Goal: Transaction & Acquisition: Subscribe to service/newsletter

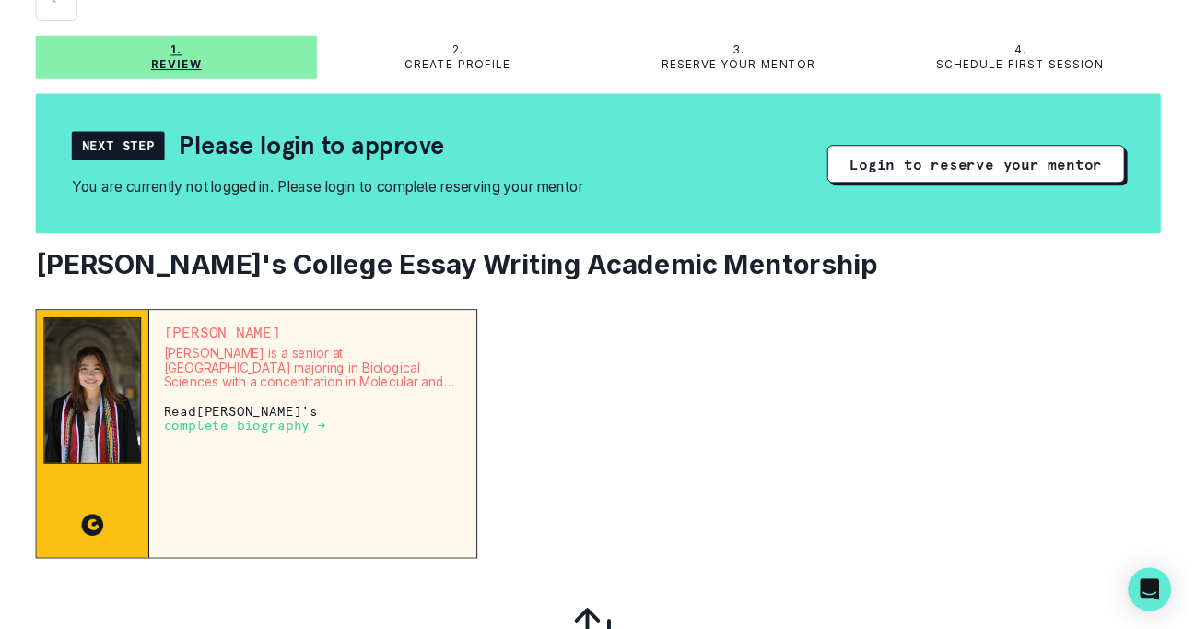
scroll to position [100, 0]
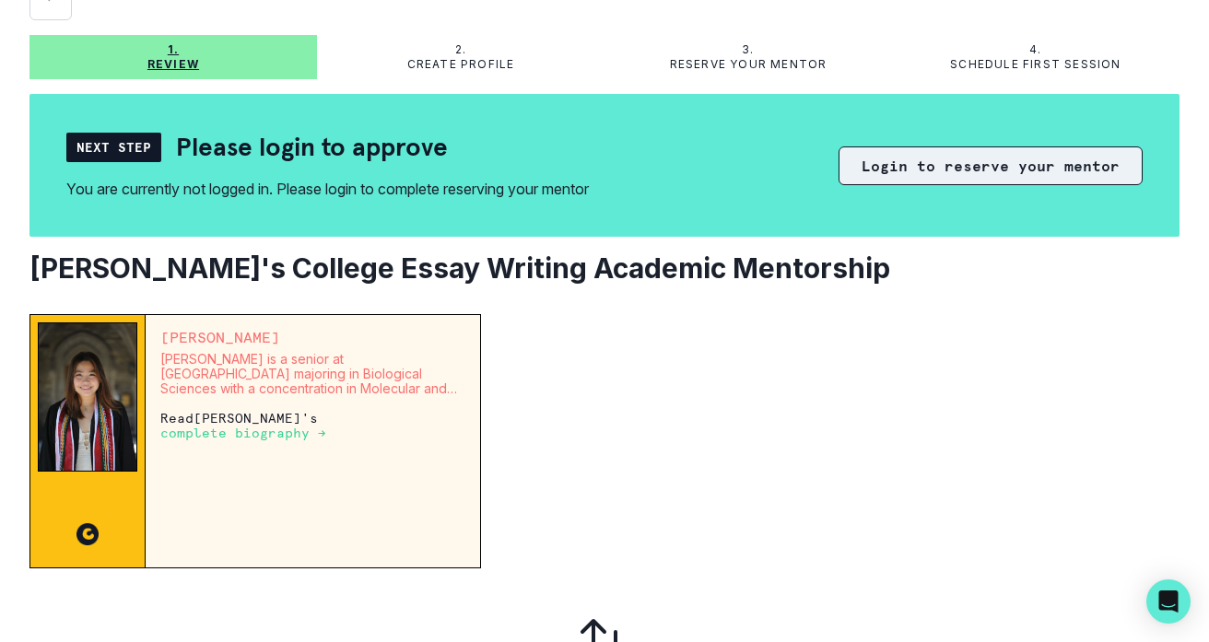
click at [839, 185] on button "Login to reserve your mentor" at bounding box center [991, 166] width 304 height 39
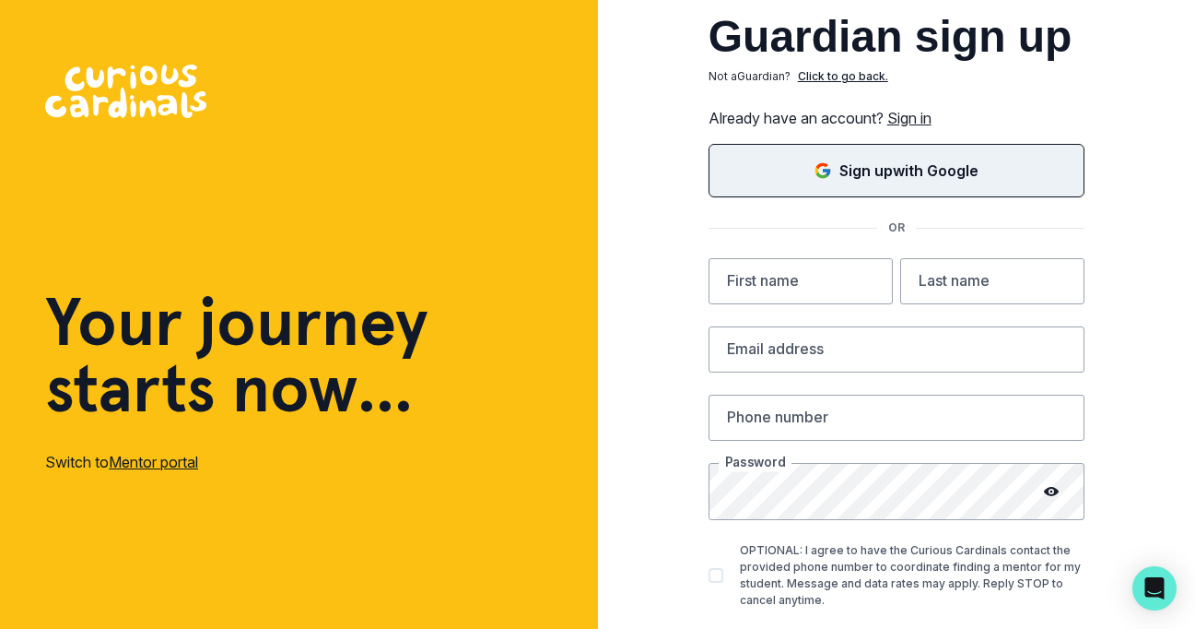
click at [763, 197] on button "Sign up with Google" at bounding box center [897, 170] width 376 height 53
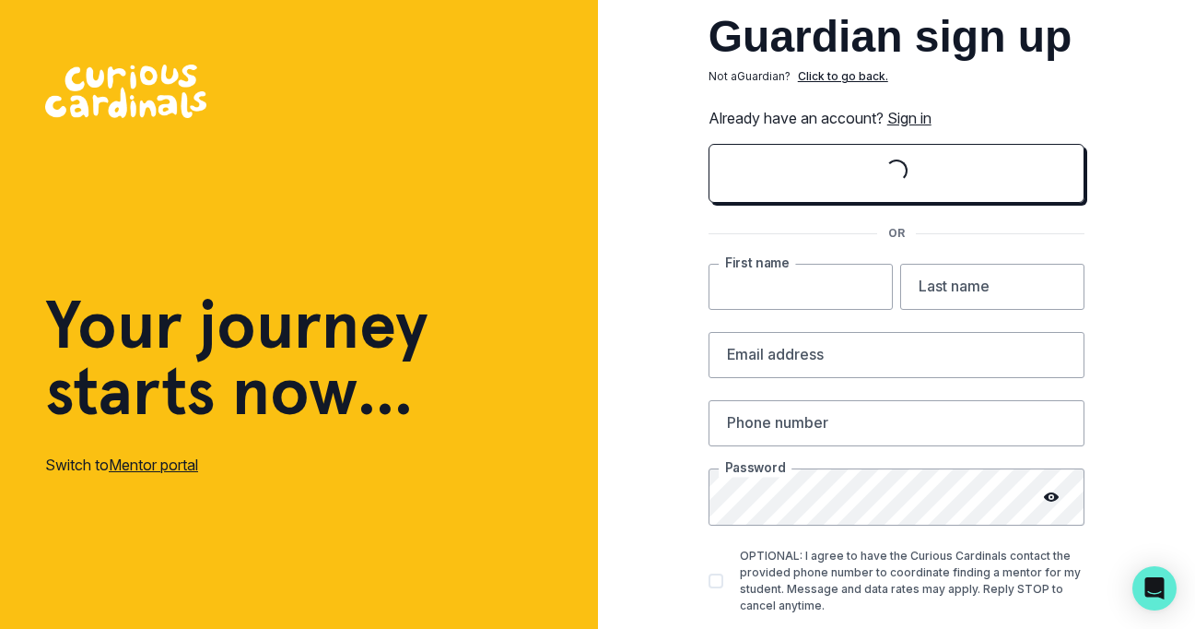
click at [787, 310] on input "text" at bounding box center [801, 287] width 184 height 46
type input "[PERSON_NAME]"
type input "nagi"
type input "[EMAIL_ADDRESS][DOMAIN_NAME]"
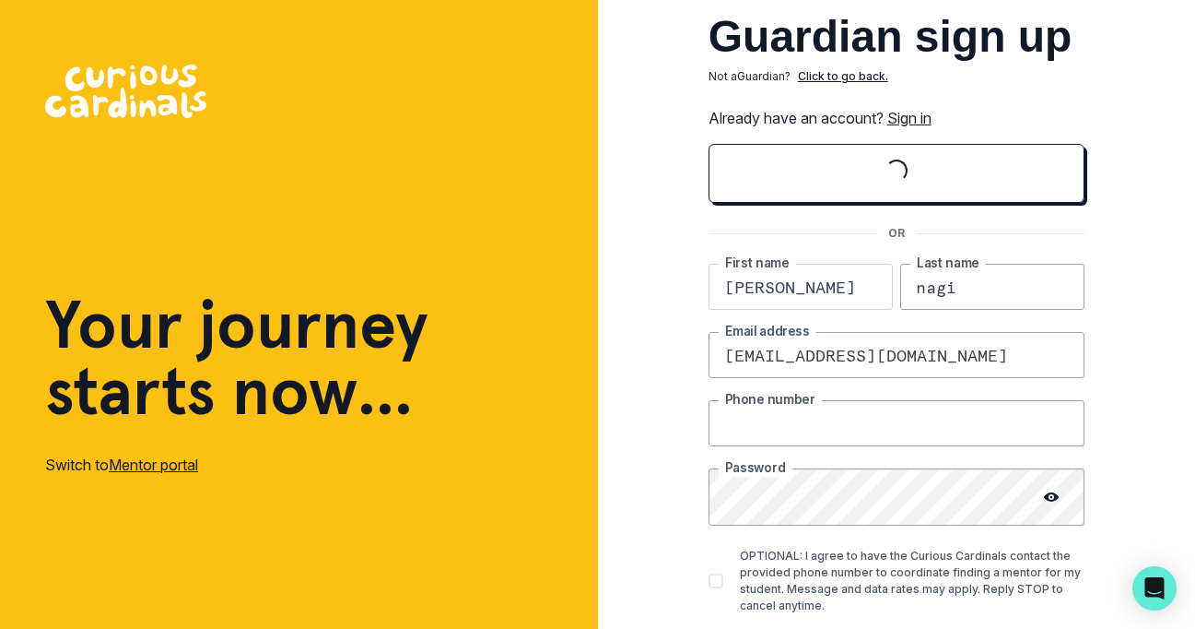
type input "5103863186"
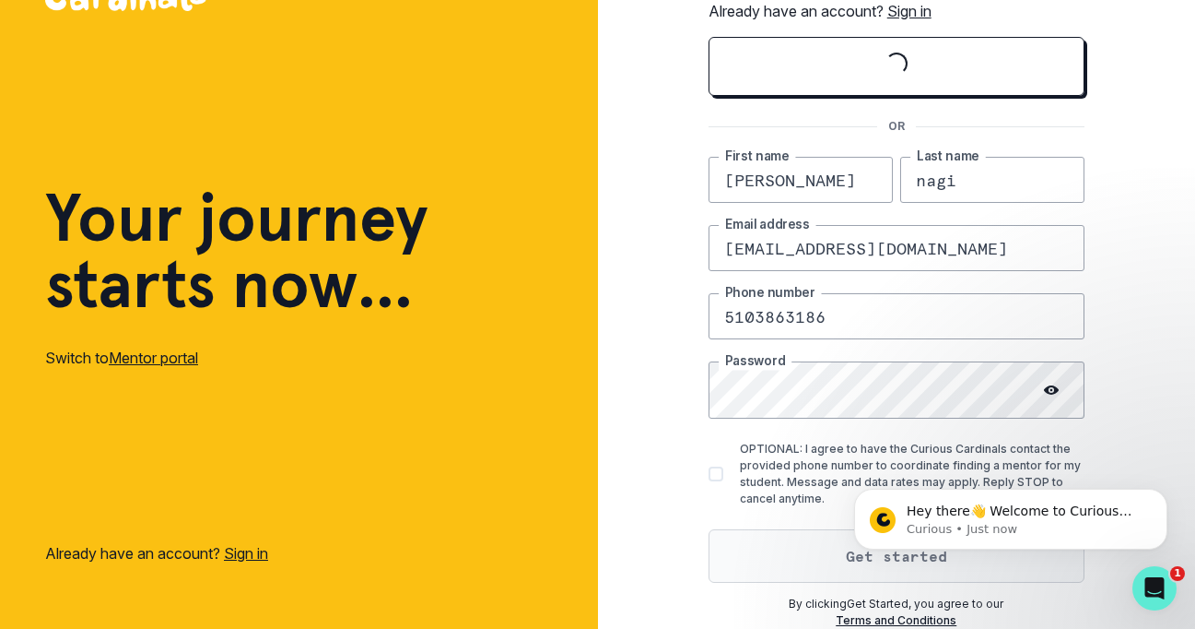
scroll to position [264, 0]
click at [772, 582] on button "Get started" at bounding box center [897, 555] width 376 height 53
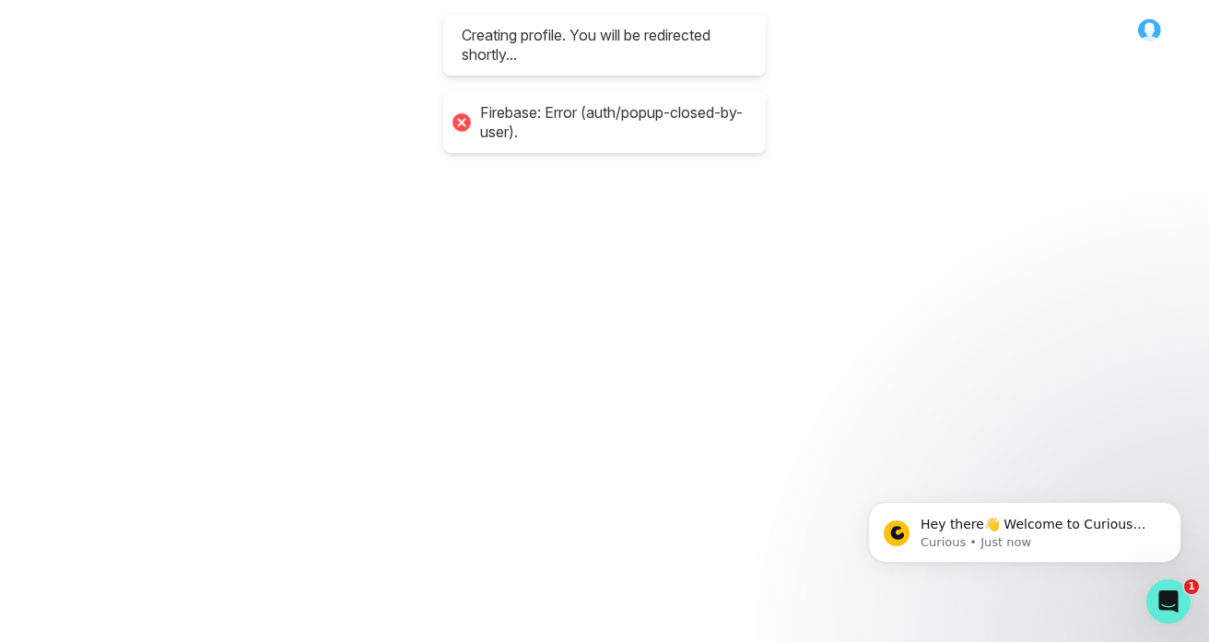
click at [1188, 347] on main at bounding box center [605, 321] width 1180 height 642
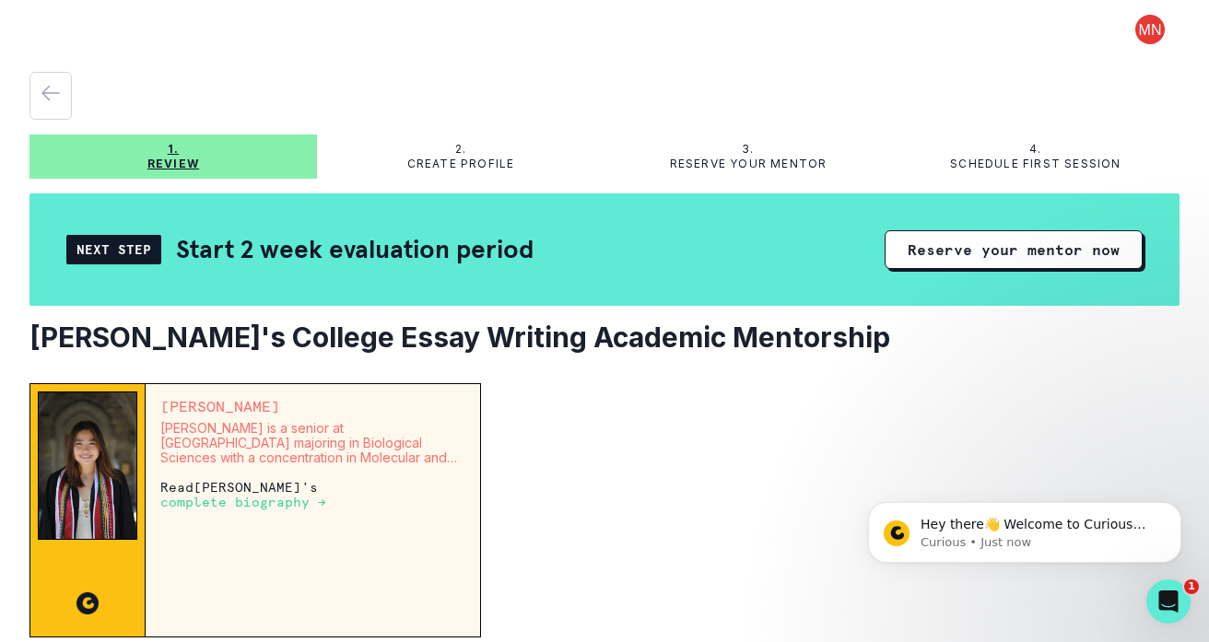
scroll to position [20, 0]
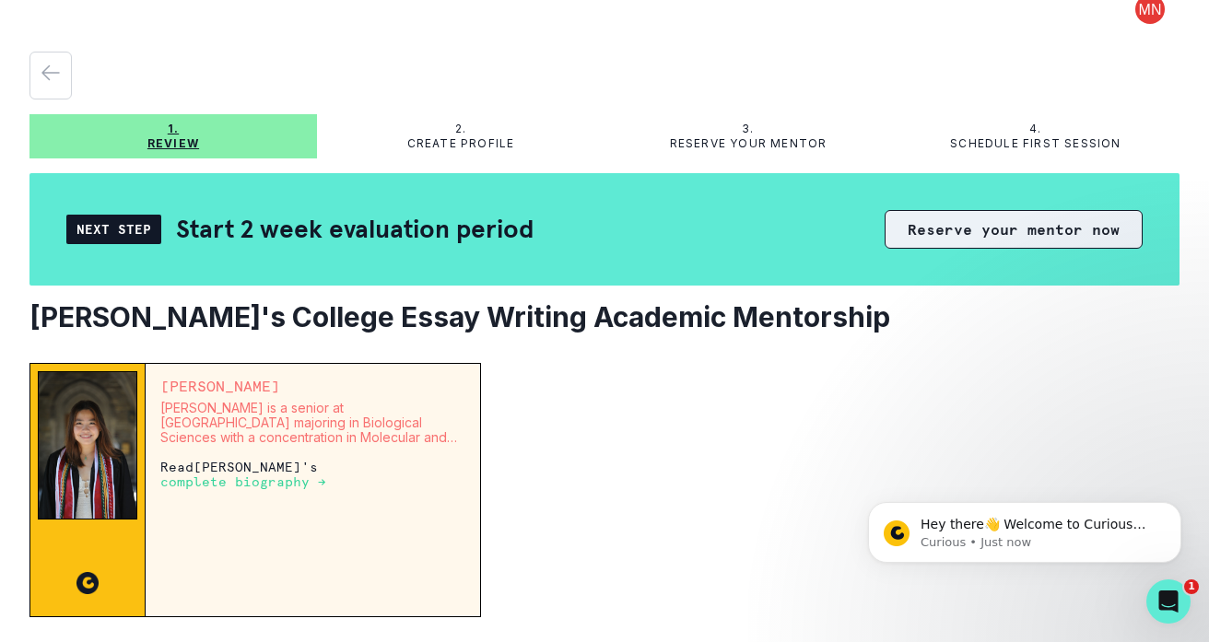
click at [917, 249] on button "Reserve your mentor now" at bounding box center [1014, 229] width 258 height 39
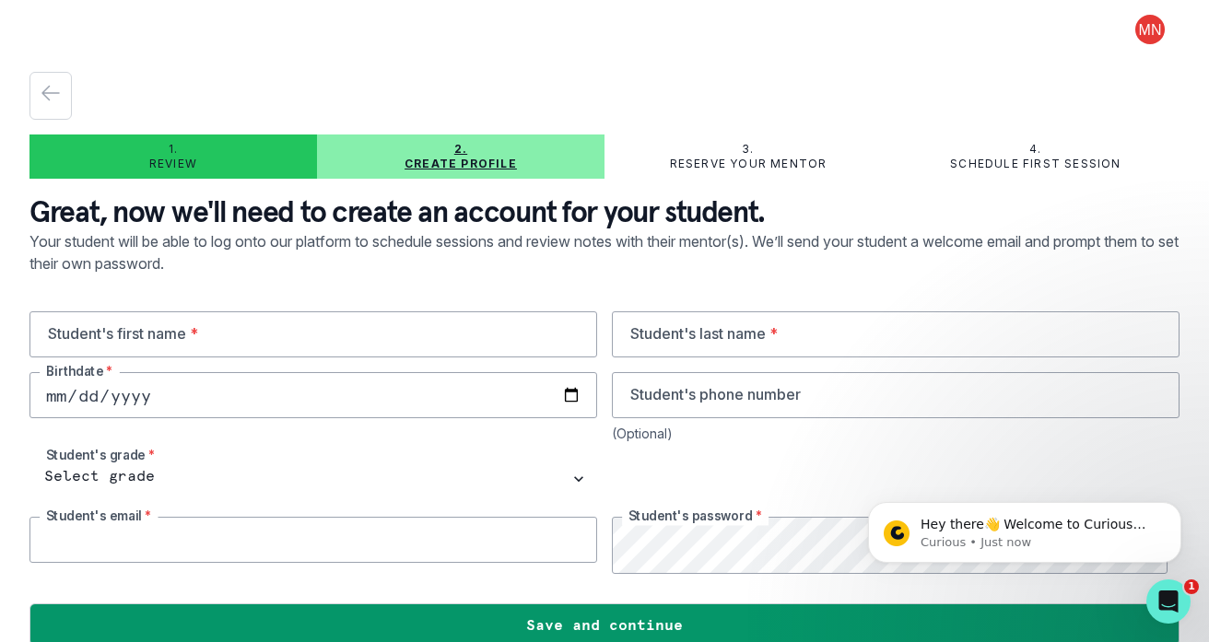
type input "[EMAIL_ADDRESS][DOMAIN_NAME]"
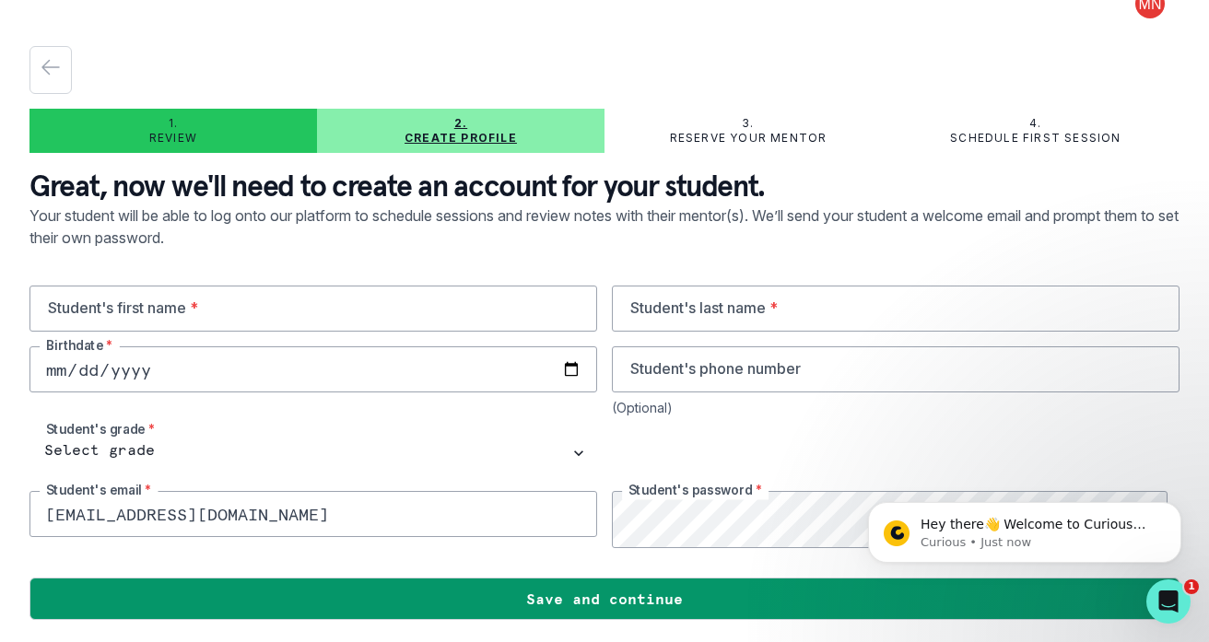
scroll to position [41, 0]
click at [281, 332] on input "text" at bounding box center [313, 309] width 568 height 46
type input "[PERSON_NAME]"
click at [602, 363] on div "[PERSON_NAME] Student's first name * Student's last name * Birthdate * Student'…" at bounding box center [604, 417] width 1150 height 263
click at [632, 332] on input "text" at bounding box center [896, 309] width 568 height 46
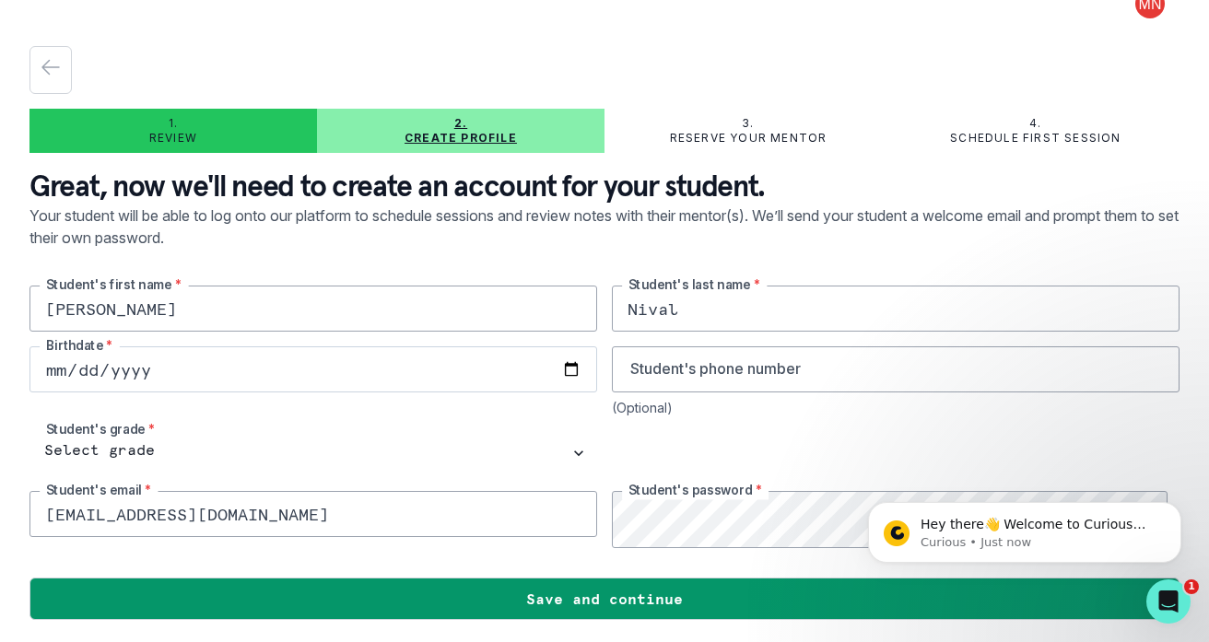
type input "Nival"
click at [312, 393] on input "date" at bounding box center [313, 370] width 568 height 46
click at [69, 393] on input "date" at bounding box center [313, 370] width 568 height 46
type input "0026-11-13"
type input "[DATE]"
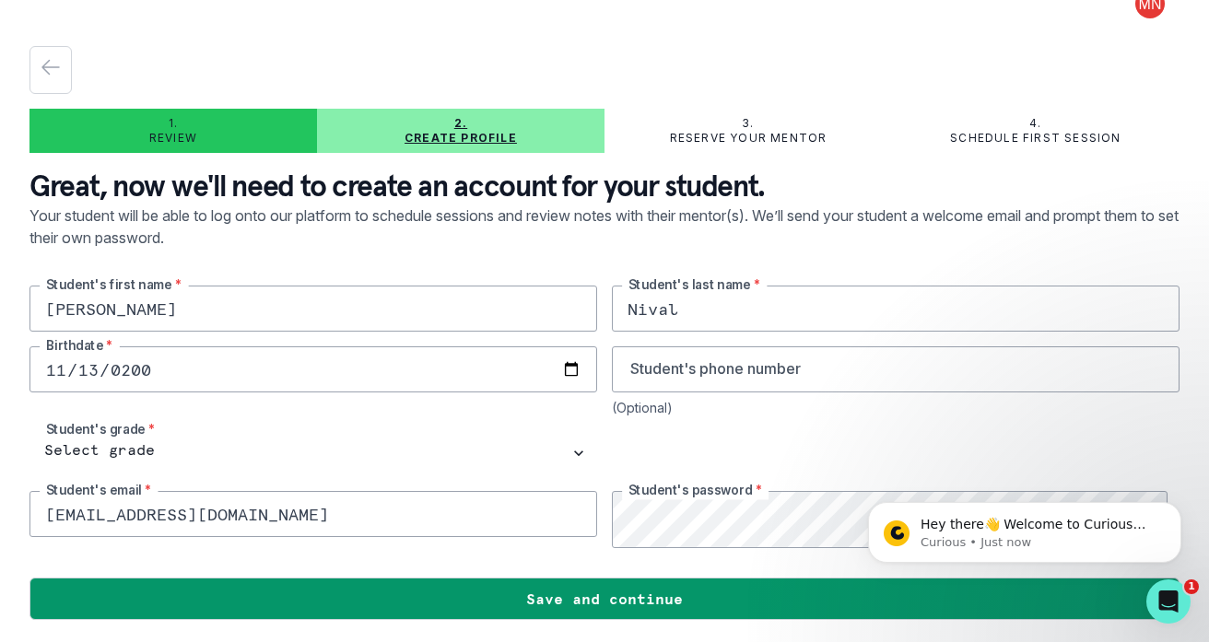
scroll to position [129, 0]
click at [703, 347] on input "tel" at bounding box center [896, 370] width 568 height 46
type input "2096379139"
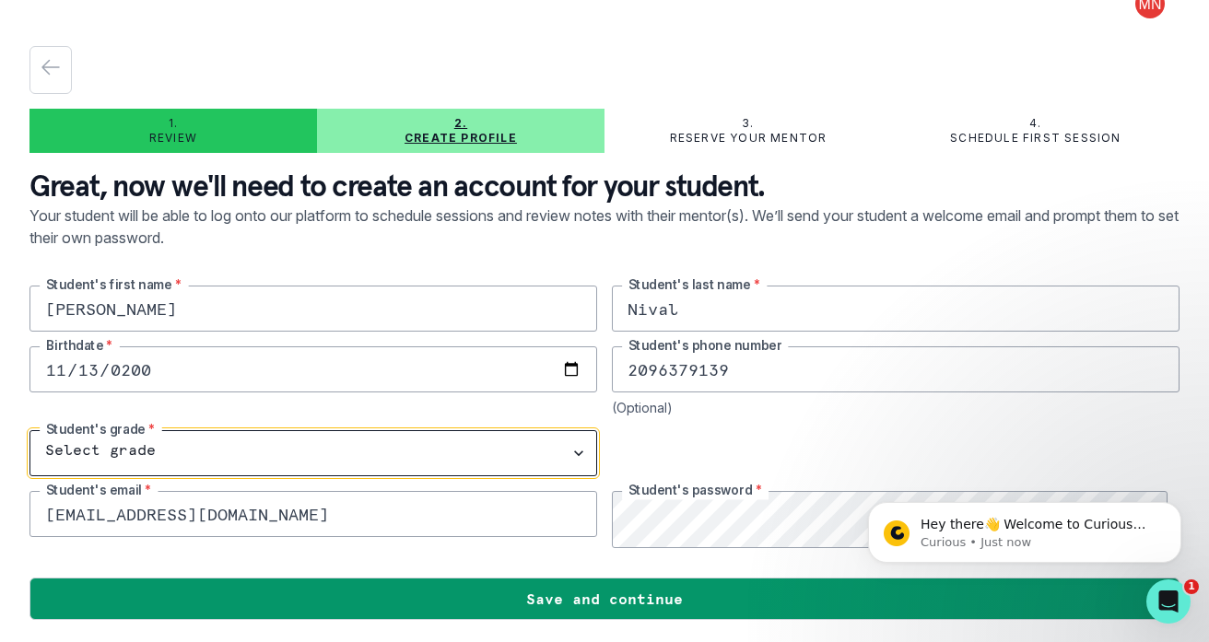
click at [151, 436] on select "Select grade 1st Grade 2nd Grade 3rd Grade 4th Grade 5th Grade 6th Grade 7th Gr…" at bounding box center [313, 453] width 568 height 46
select select "12th Grade"
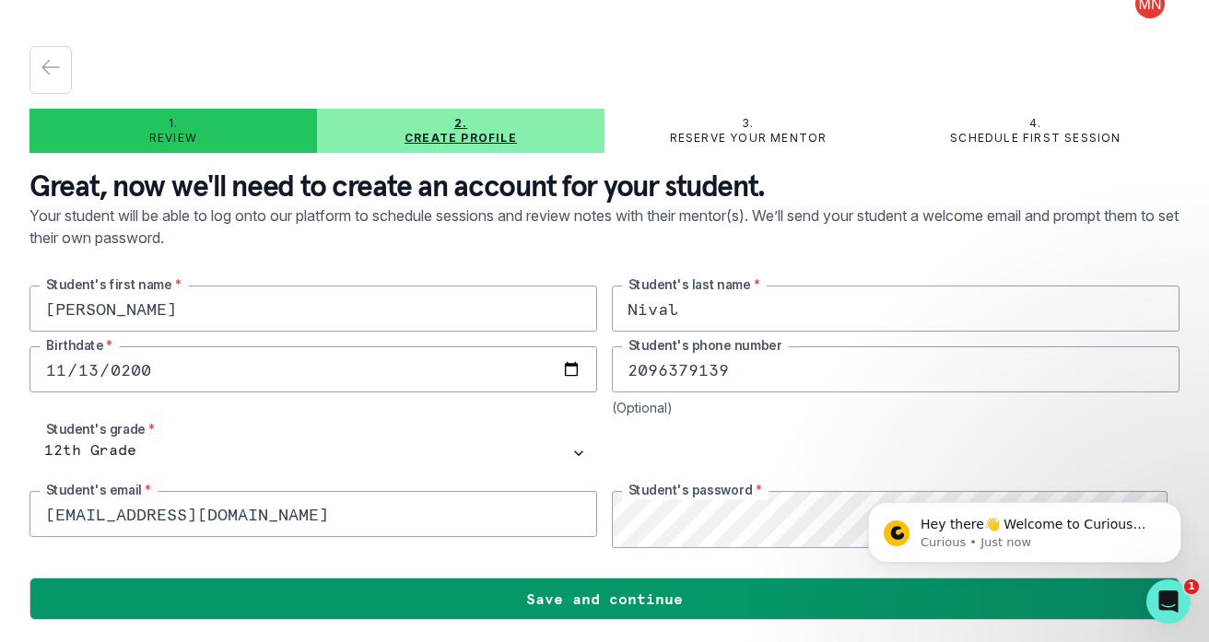
click at [496, 395] on div "[PERSON_NAME] Student's first name * [PERSON_NAME] Student's last name * [DEMOG…" at bounding box center [604, 417] width 1150 height 263
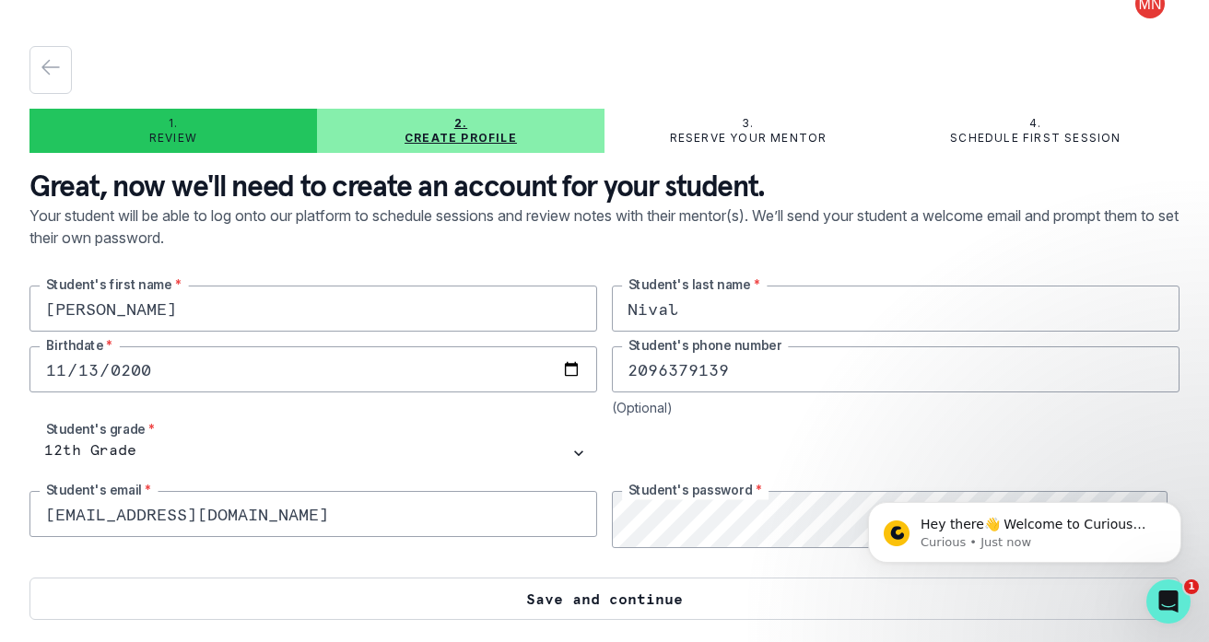
click at [510, 607] on button "Save and continue" at bounding box center [604, 599] width 1150 height 42
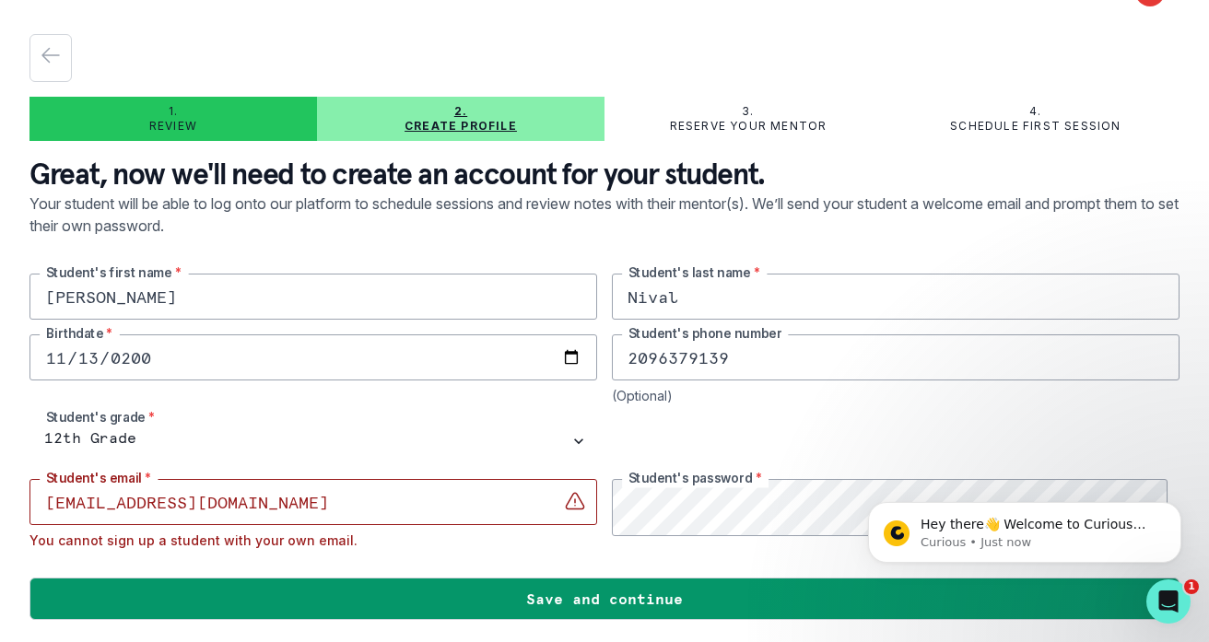
click at [441, 488] on input "[EMAIL_ADDRESS][DOMAIN_NAME]" at bounding box center [313, 502] width 568 height 46
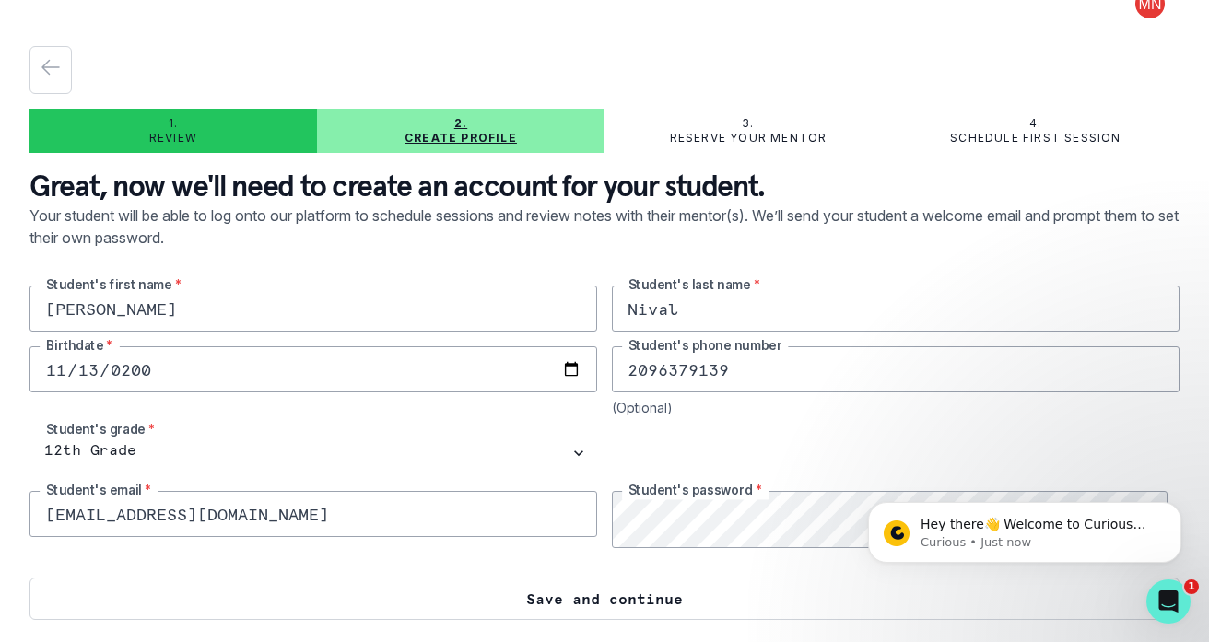
type input "[EMAIL_ADDRESS][DOMAIN_NAME]"
click at [377, 601] on button "Save and continue" at bounding box center [604, 599] width 1150 height 42
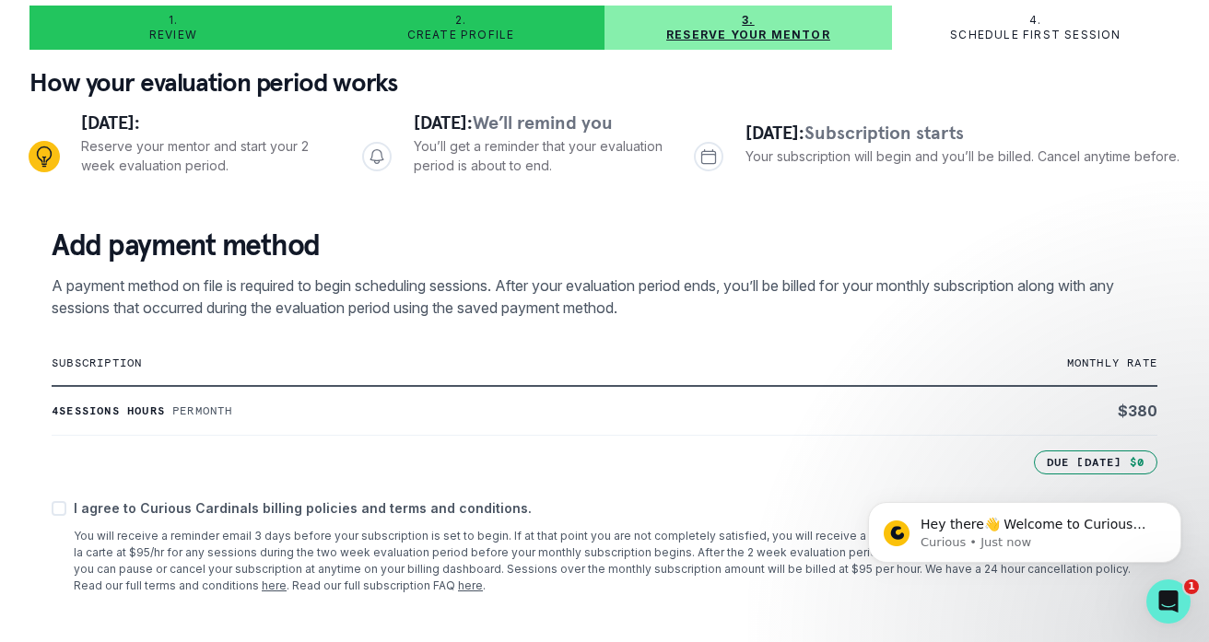
scroll to position [0, 0]
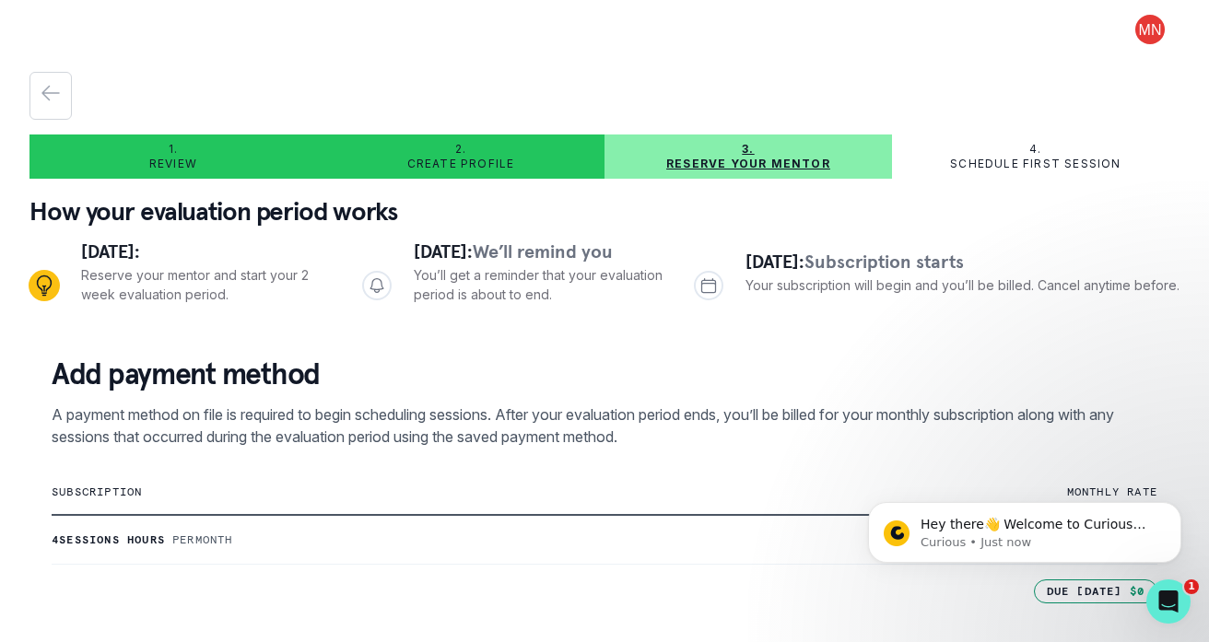
click at [527, 171] on div "2. Create profile" at bounding box center [461, 156] width 288 height 29
click at [483, 171] on div "2. Create profile" at bounding box center [461, 156] width 288 height 29
click at [48, 100] on icon "button" at bounding box center [50, 94] width 17 height 14
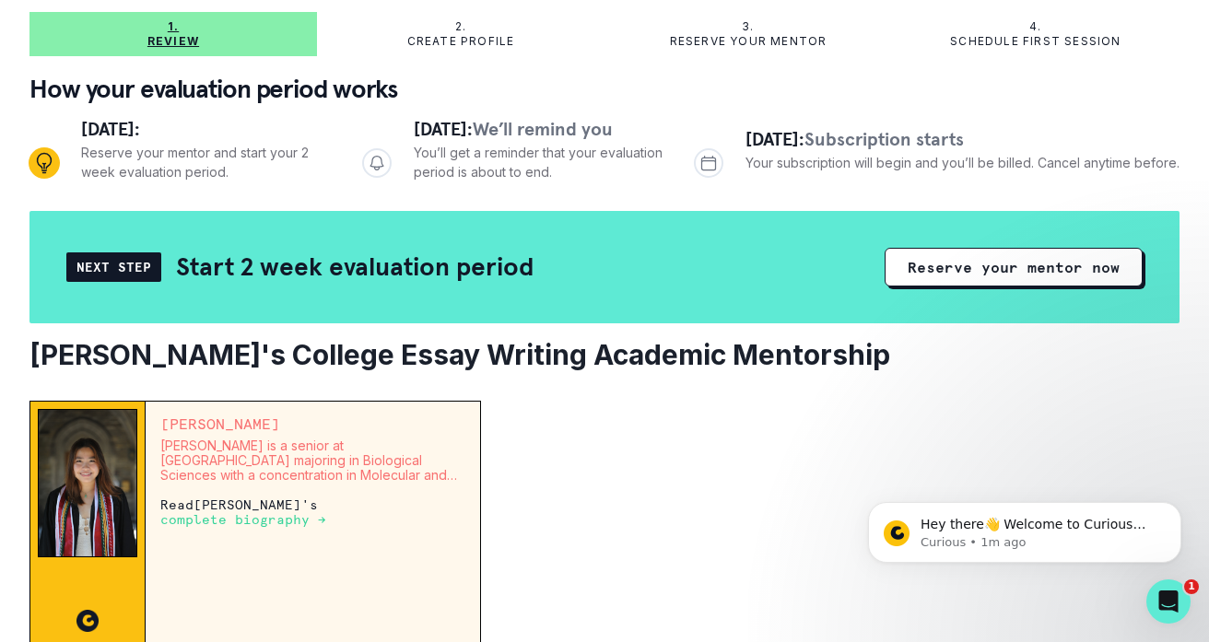
scroll to position [126, 0]
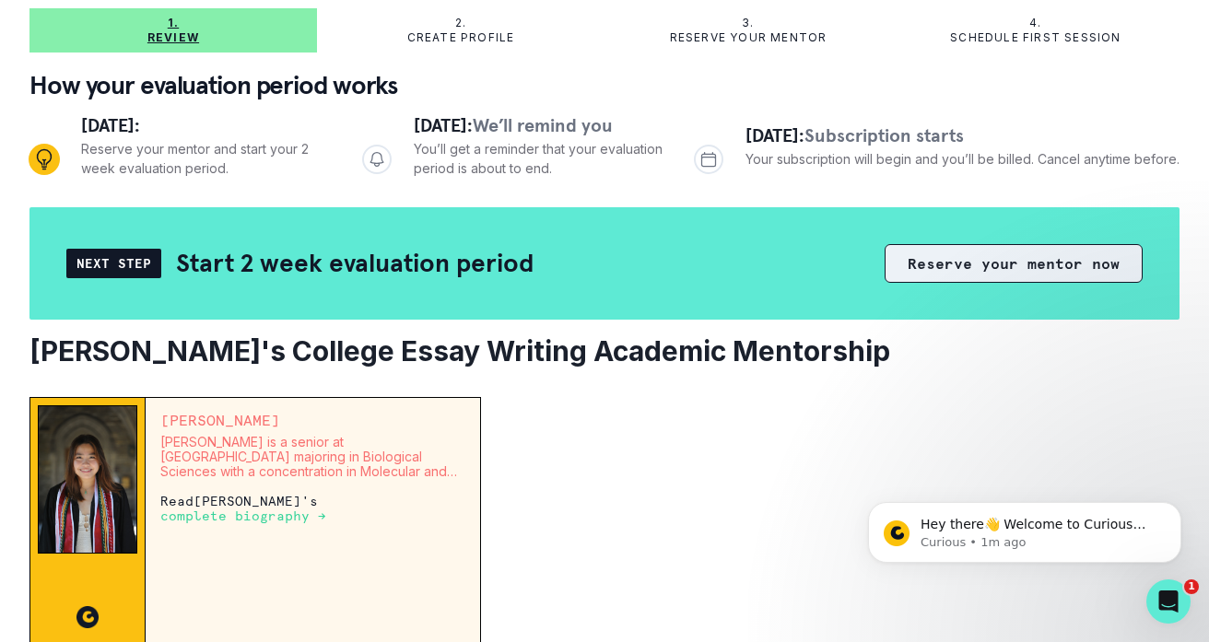
click at [885, 283] on button "Reserve your mentor now" at bounding box center [1014, 263] width 258 height 39
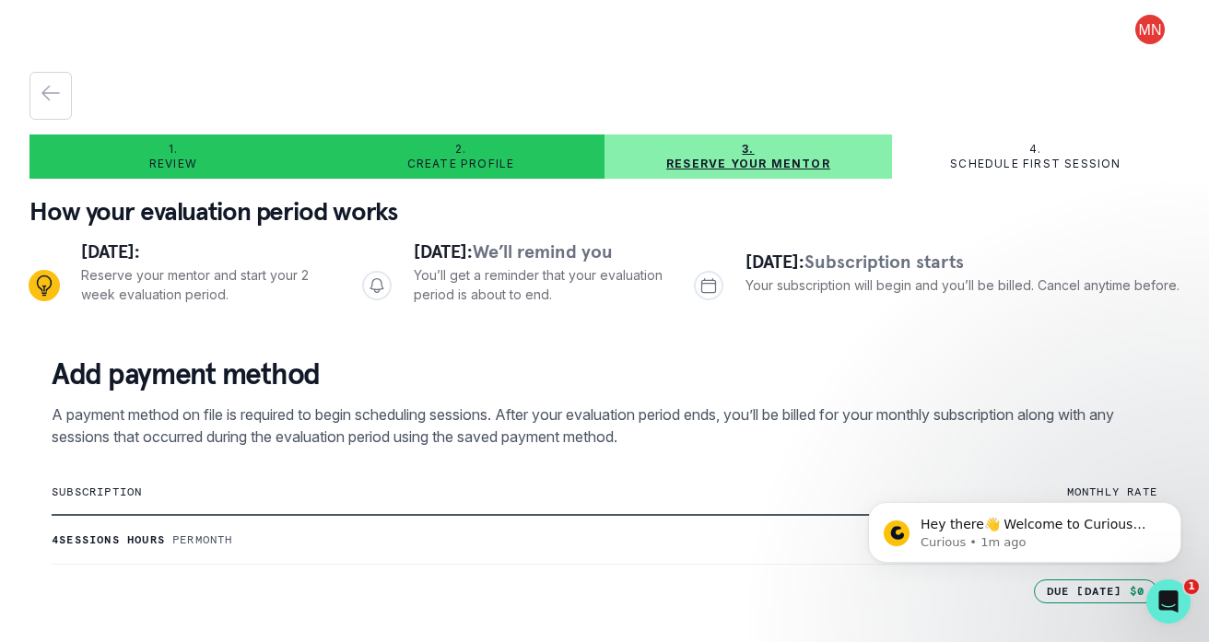
click at [500, 171] on div "2. Create profile" at bounding box center [461, 156] width 288 height 29
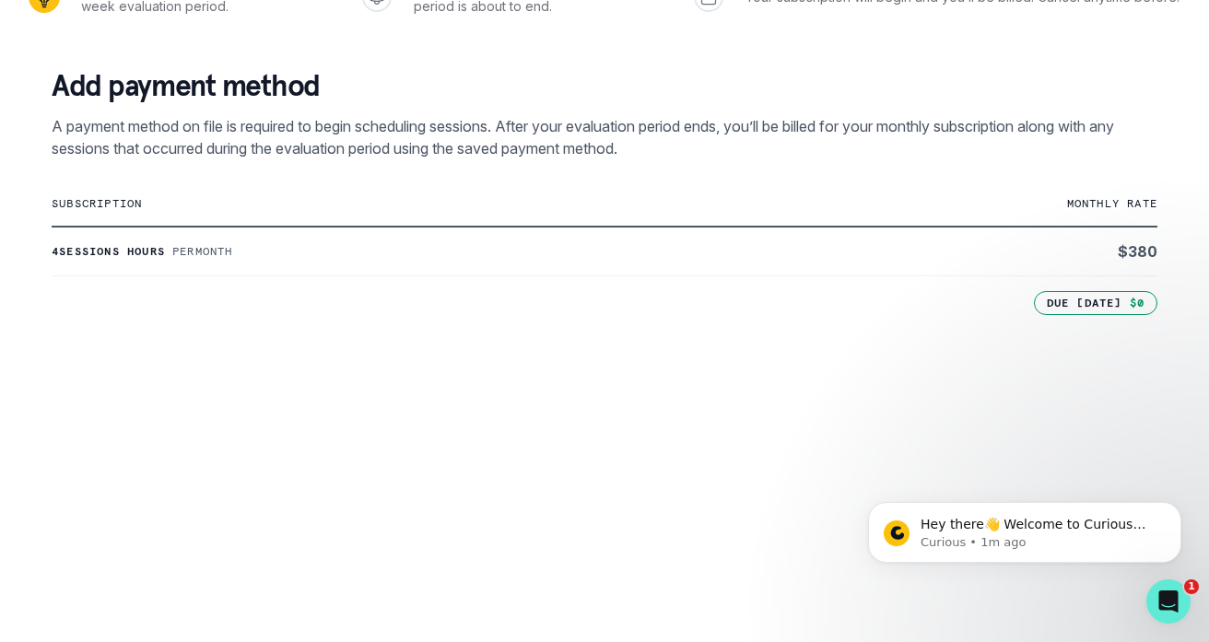
scroll to position [692, 0]
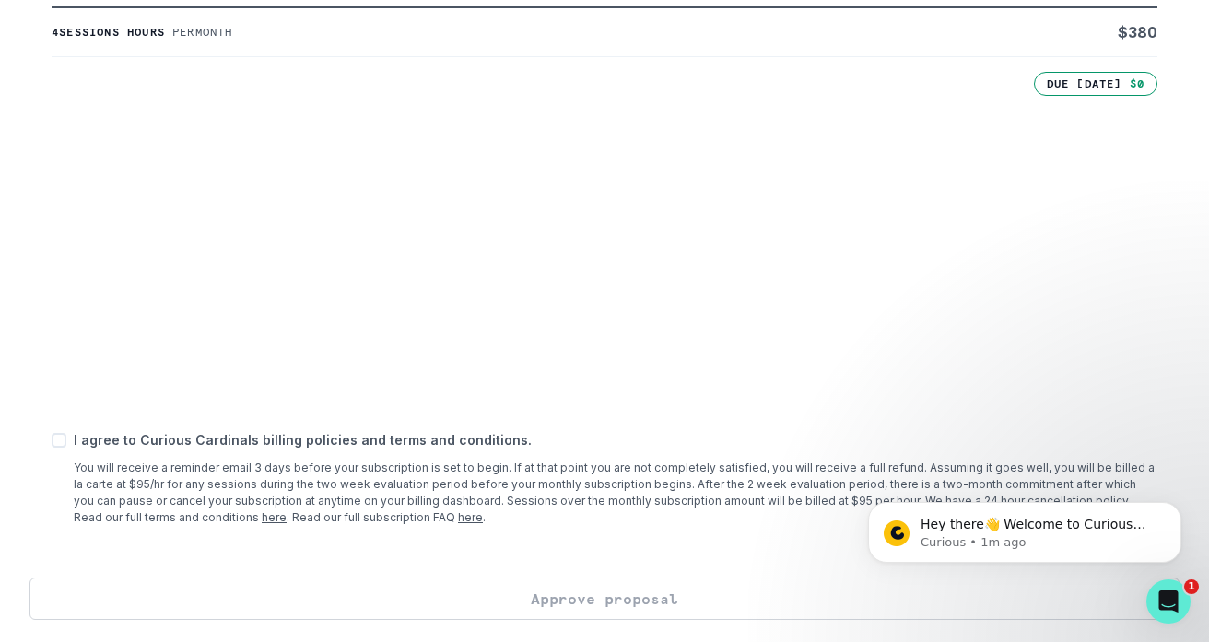
click at [66, 433] on span at bounding box center [59, 440] width 15 height 15
click at [52, 441] on input "checkbox" at bounding box center [51, 441] width 1 height 1
checkbox input "true"
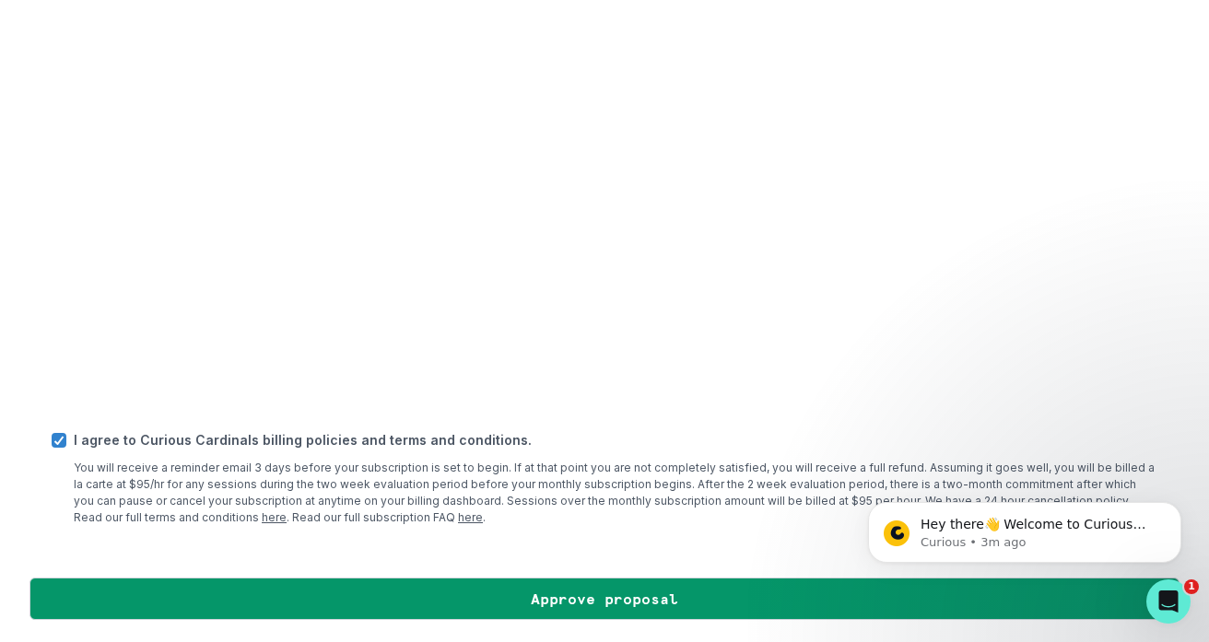
scroll to position [925, 0]
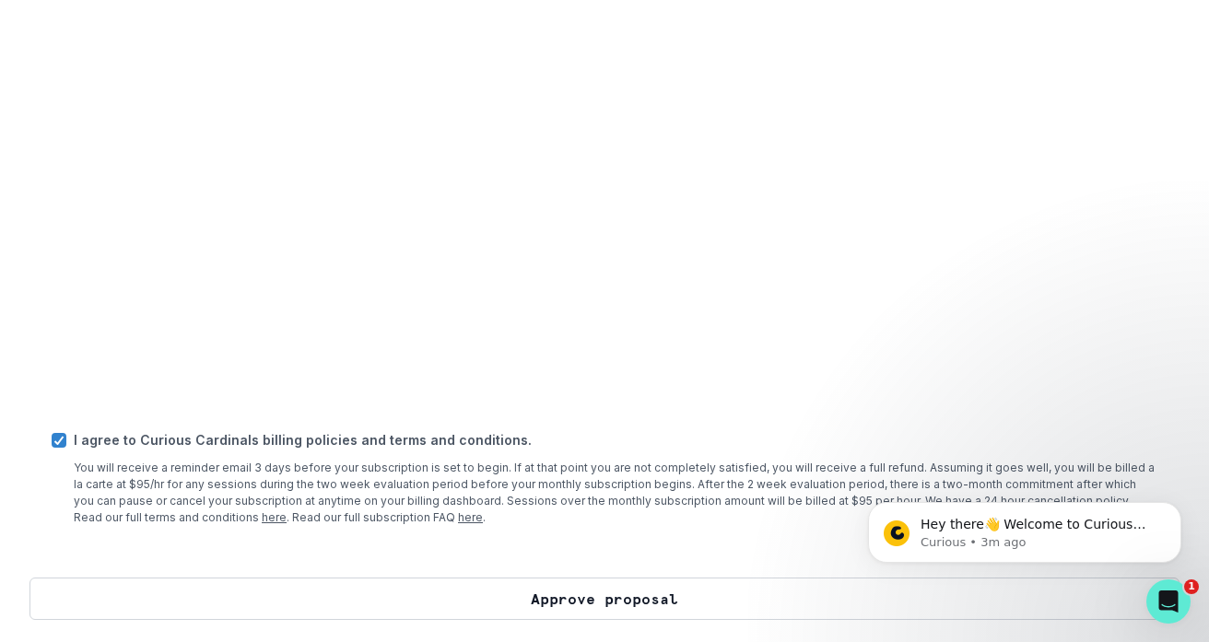
click at [497, 612] on button "Approve proposal" at bounding box center [604, 599] width 1150 height 42
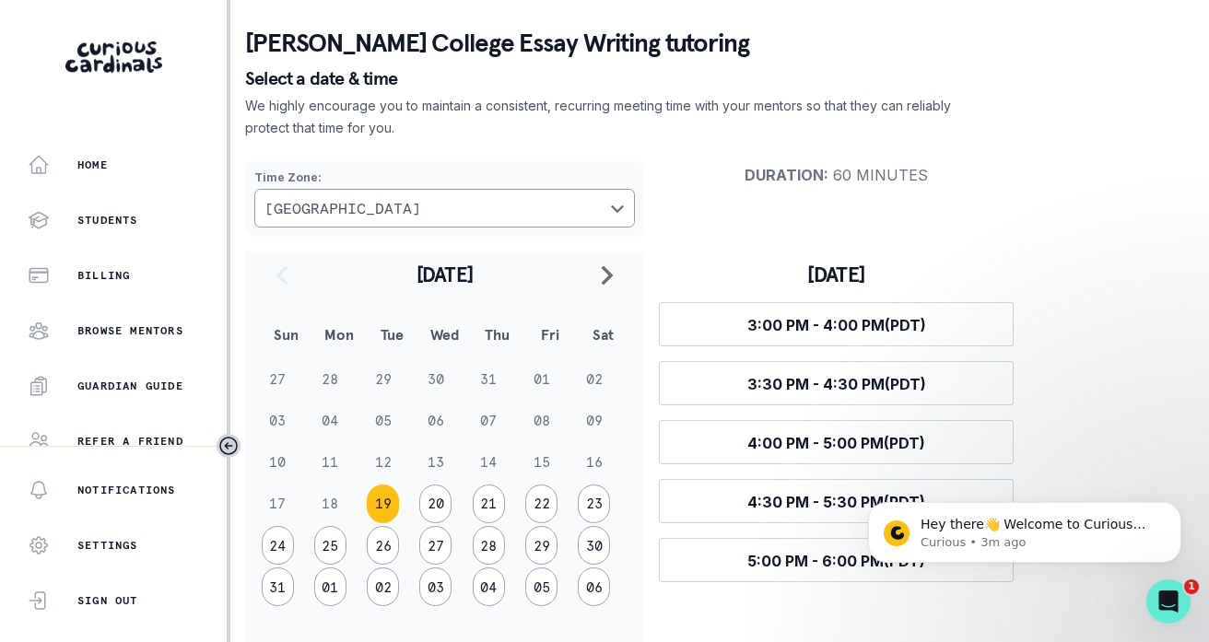
scroll to position [100, 0]
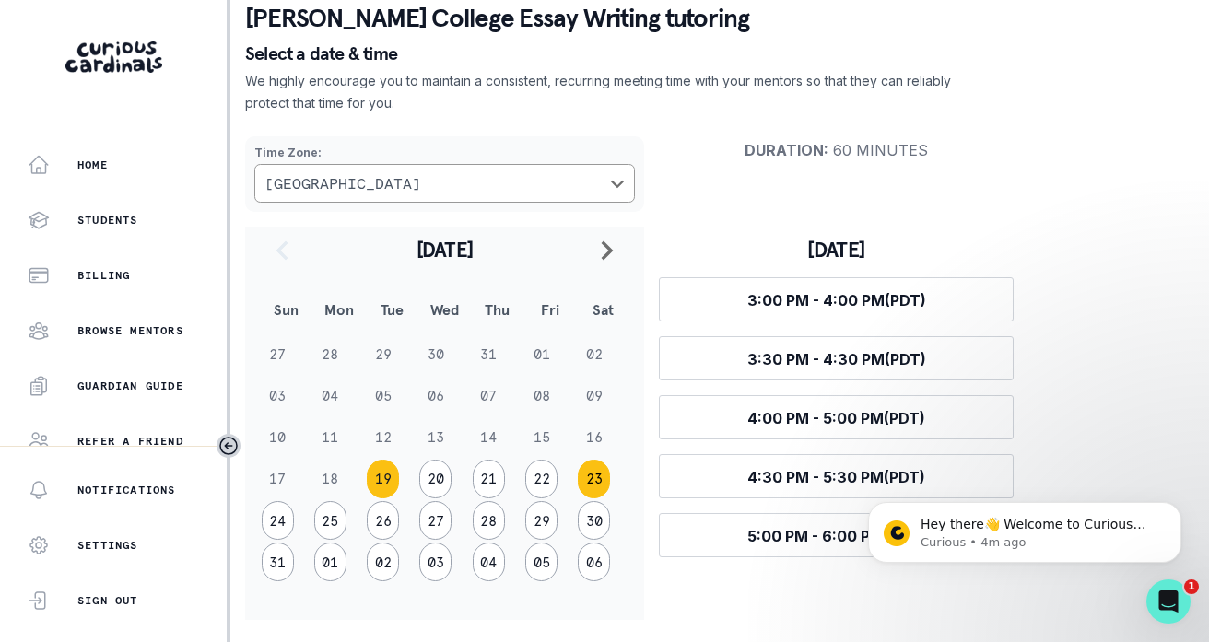
click at [597, 498] on button "23" at bounding box center [594, 479] width 32 height 39
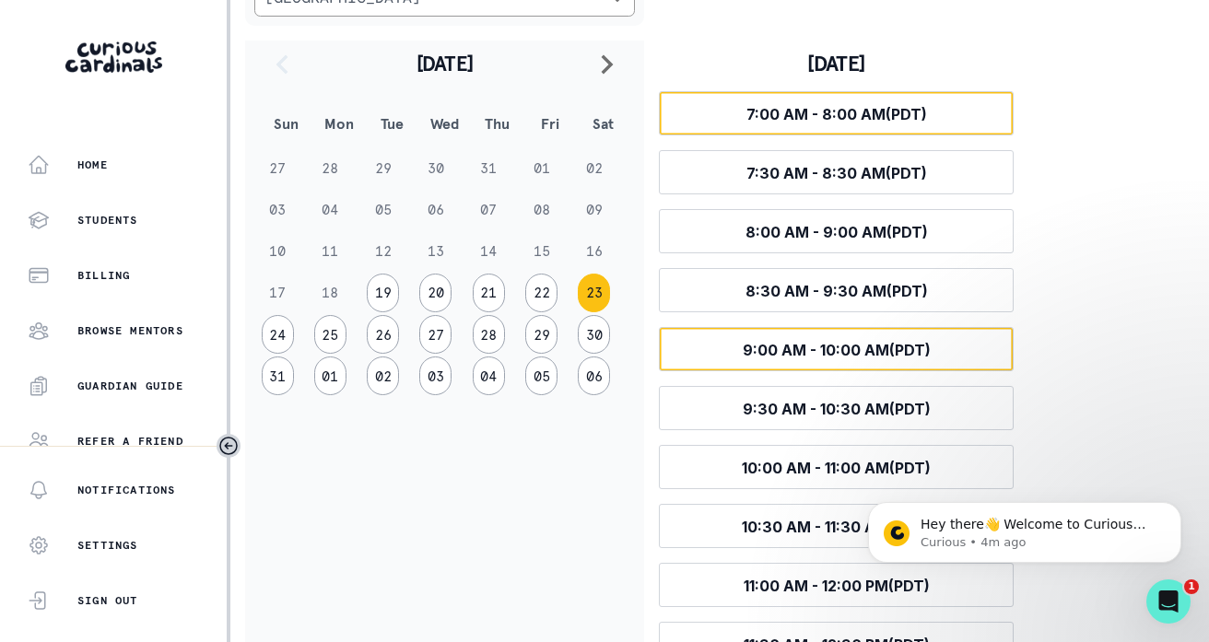
scroll to position [299, 0]
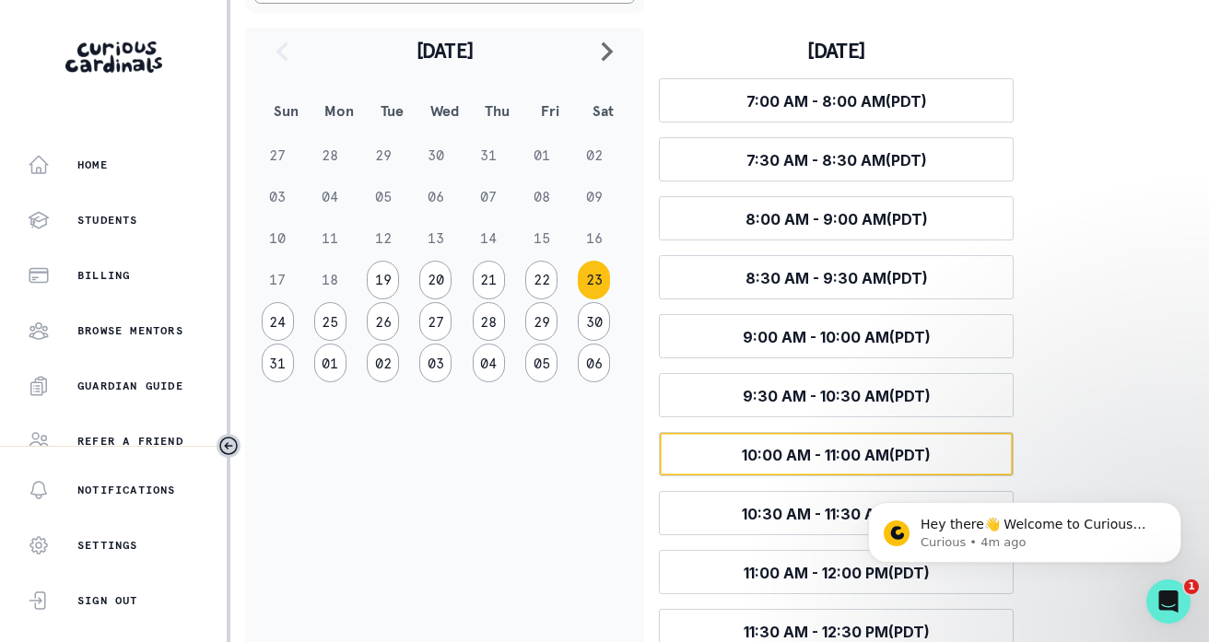
click at [744, 465] on span "10:00 AM - 11:00 AM (PDT)" at bounding box center [836, 455] width 189 height 18
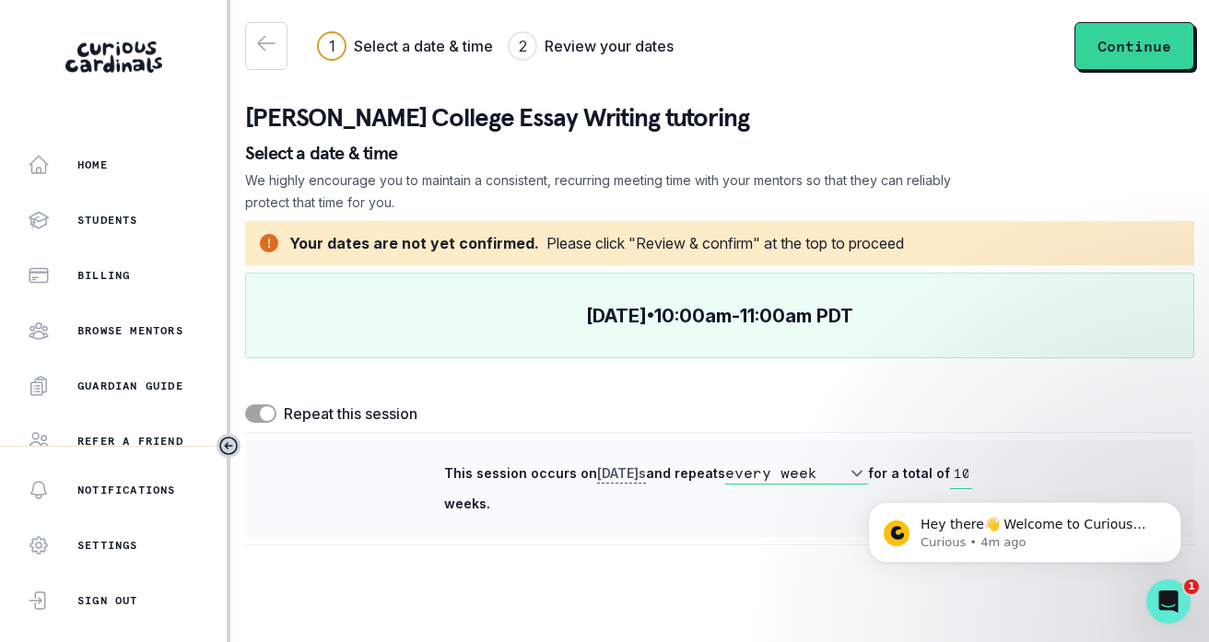
scroll to position [0, 0]
click at [1136, 44] on button "Continue" at bounding box center [1135, 46] width 120 height 48
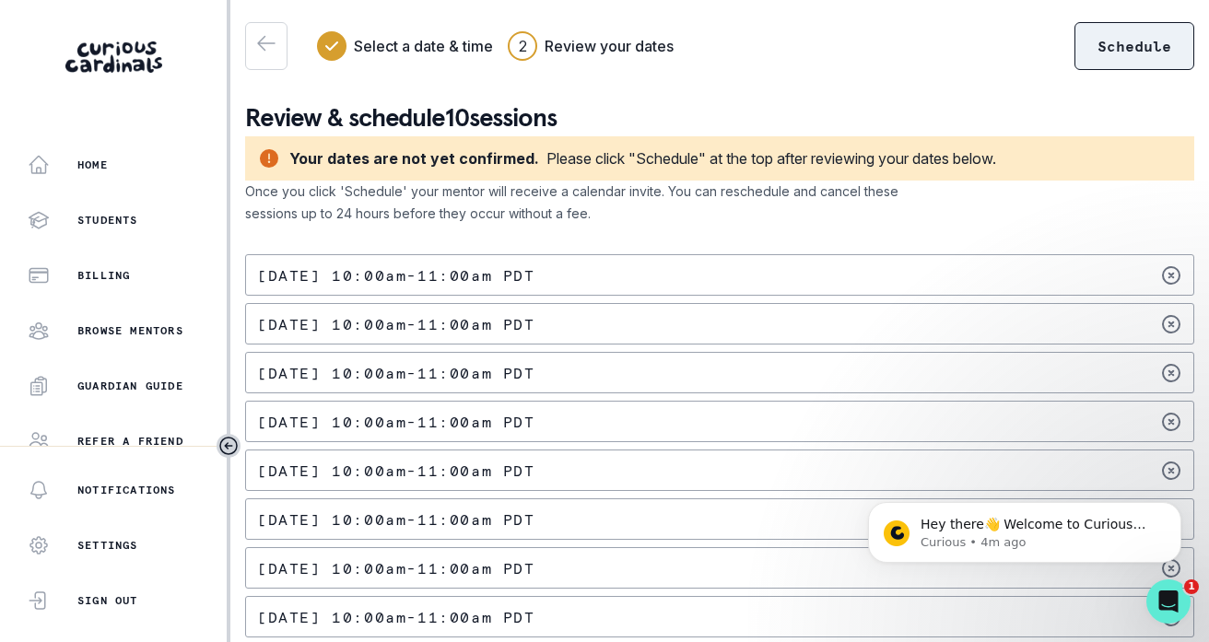
click at [1106, 66] on button "Schedule" at bounding box center [1135, 46] width 120 height 48
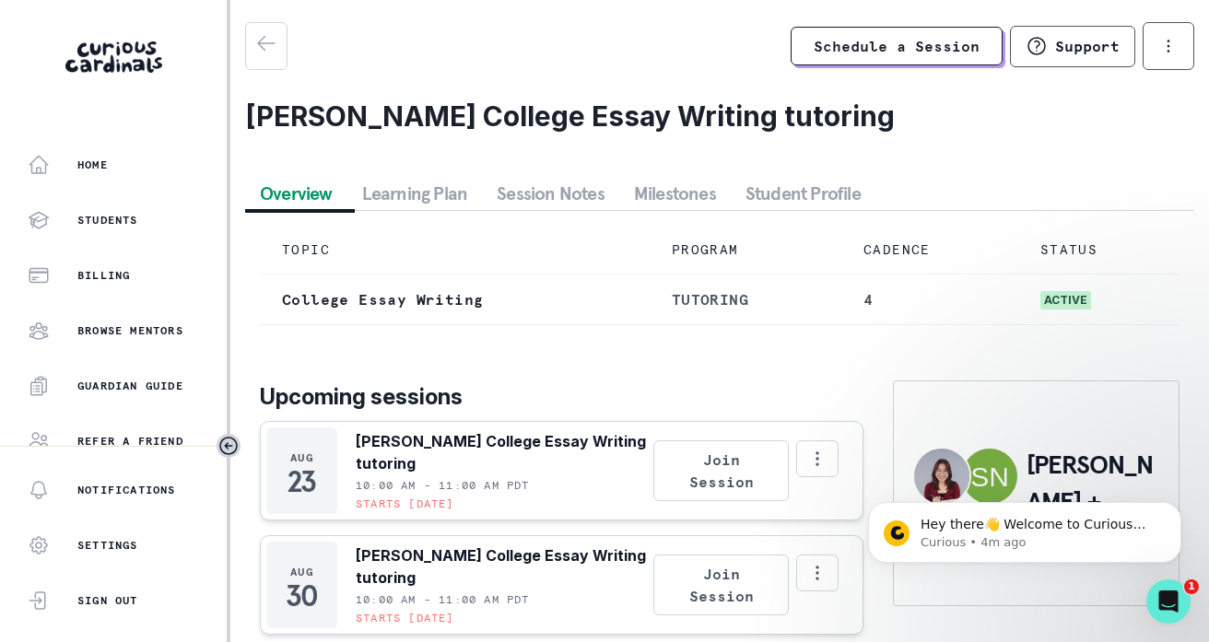
click at [437, 210] on button "Learning Plan" at bounding box center [414, 193] width 135 height 33
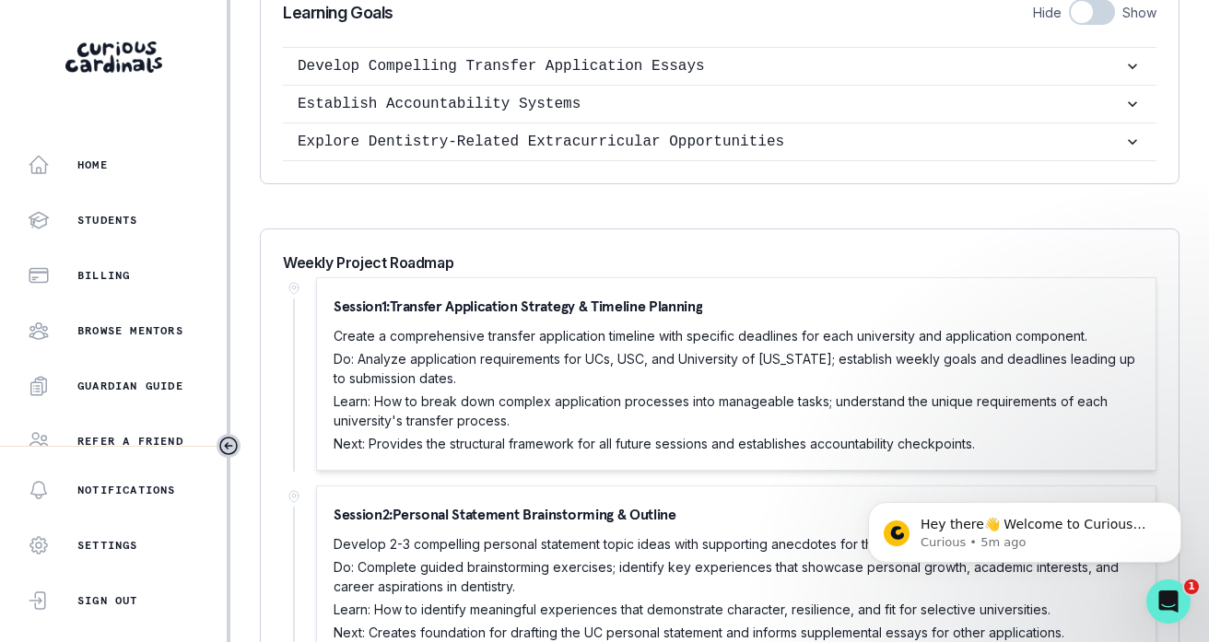
scroll to position [733, 0]
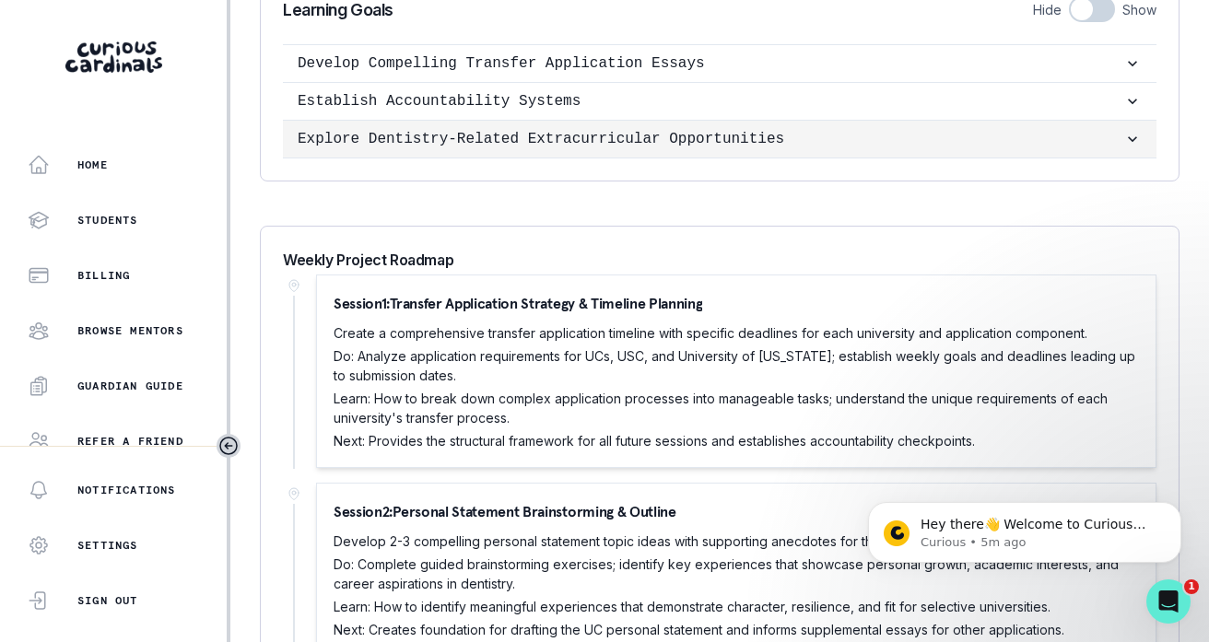
click at [893, 150] on p "Explore Dentistry-Related Extracurricular Opportunities" at bounding box center [711, 139] width 826 height 22
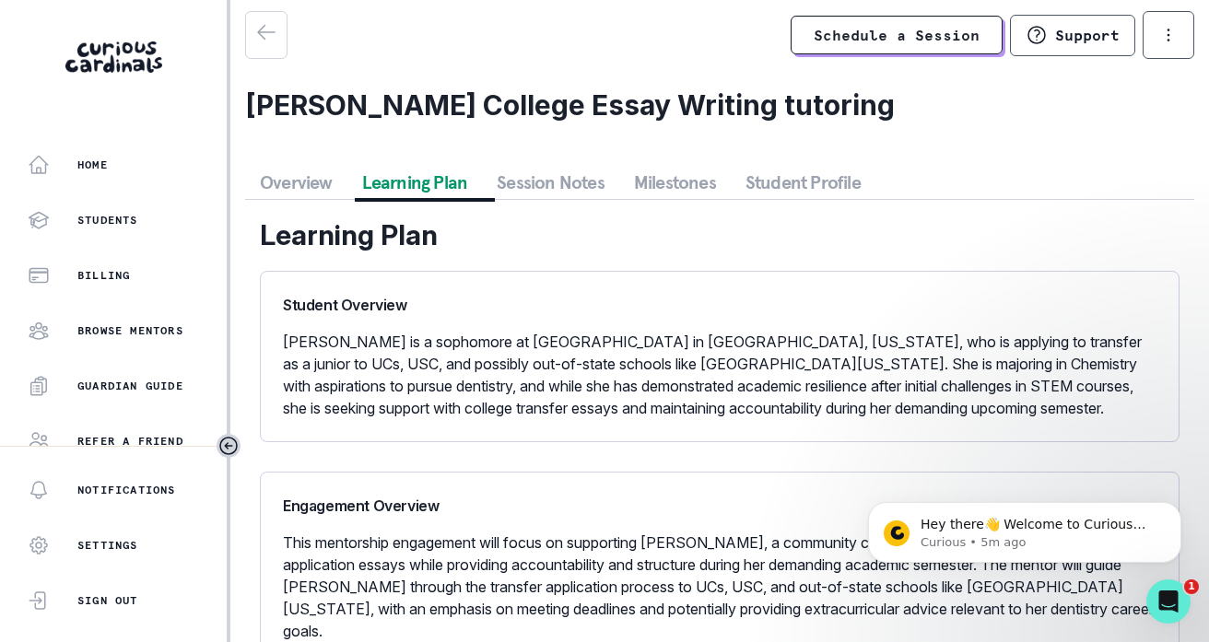
scroll to position [0, 0]
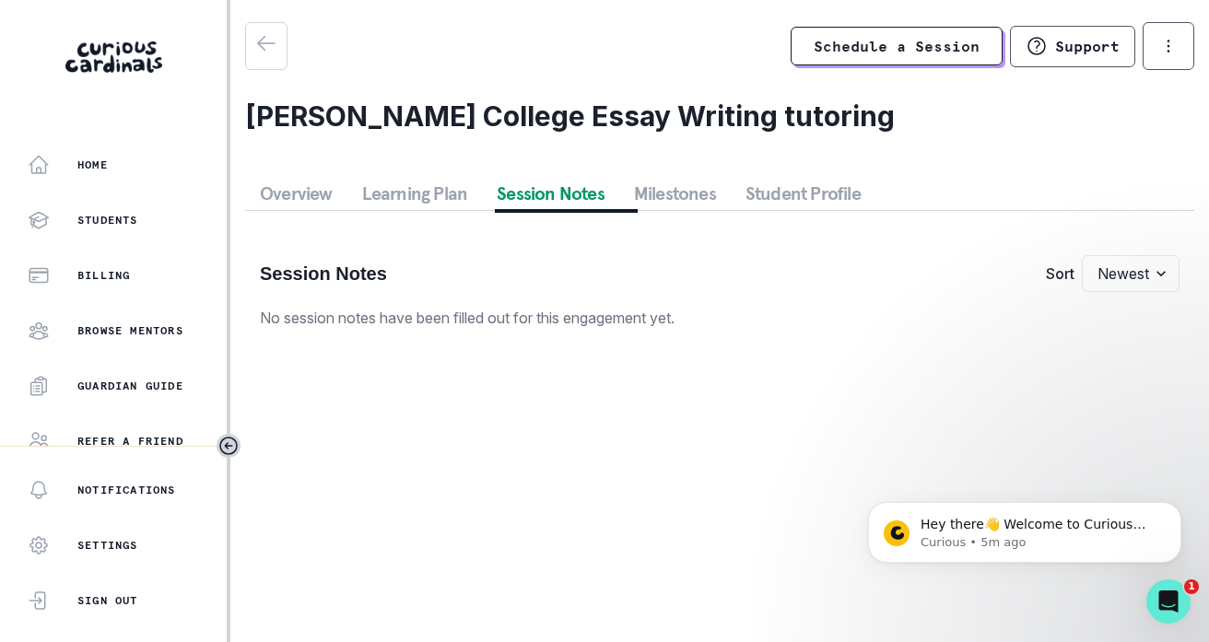
click at [558, 210] on button "Session Notes" at bounding box center [550, 193] width 137 height 33
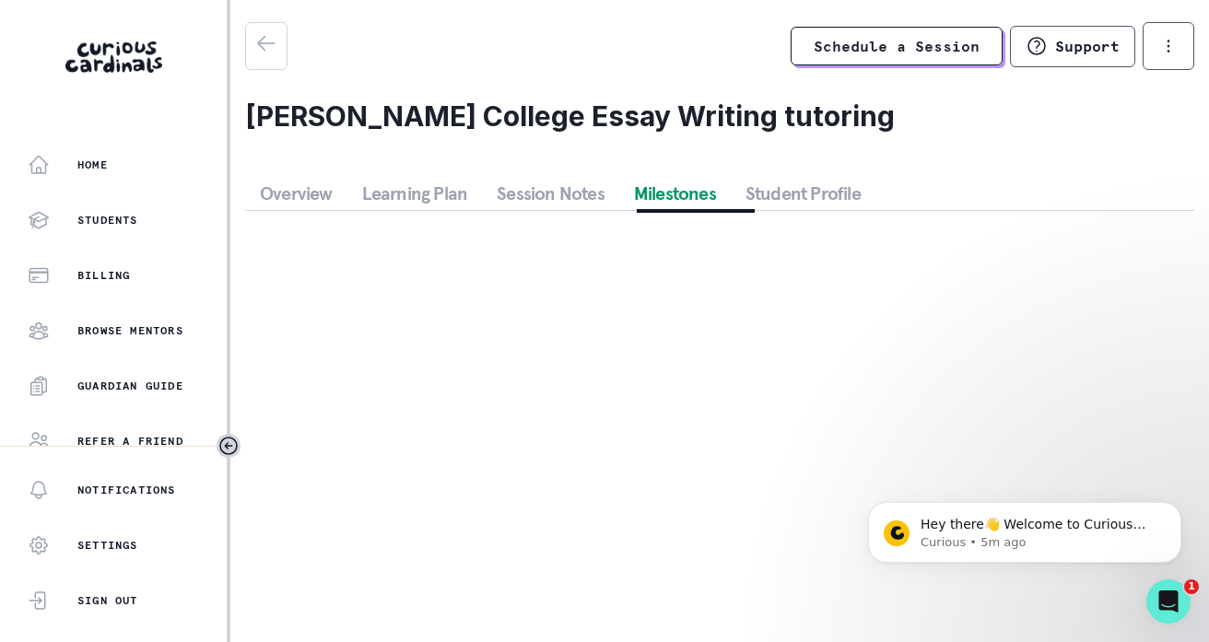
click at [731, 210] on button "Milestones" at bounding box center [675, 193] width 112 height 33
click at [836, 207] on button "Student Profile" at bounding box center [803, 193] width 145 height 33
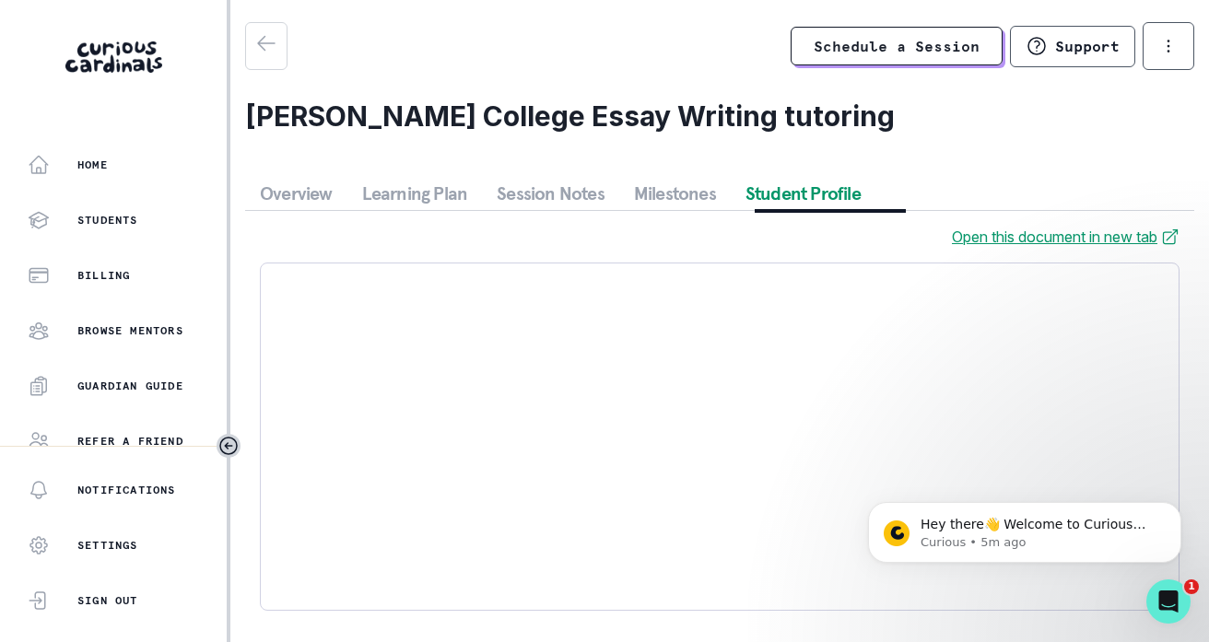
scroll to position [65, 0]
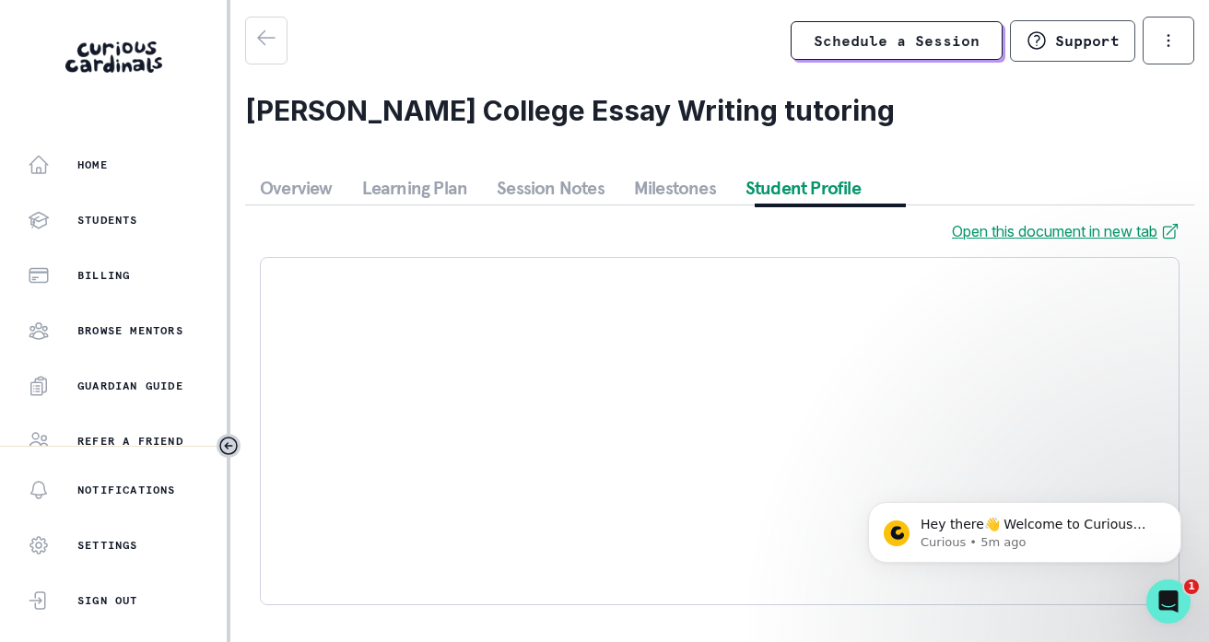
click at [973, 229] on link "Open this document in new tab" at bounding box center [1066, 231] width 228 height 22
click at [41, 339] on icon "button" at bounding box center [39, 331] width 22 height 22
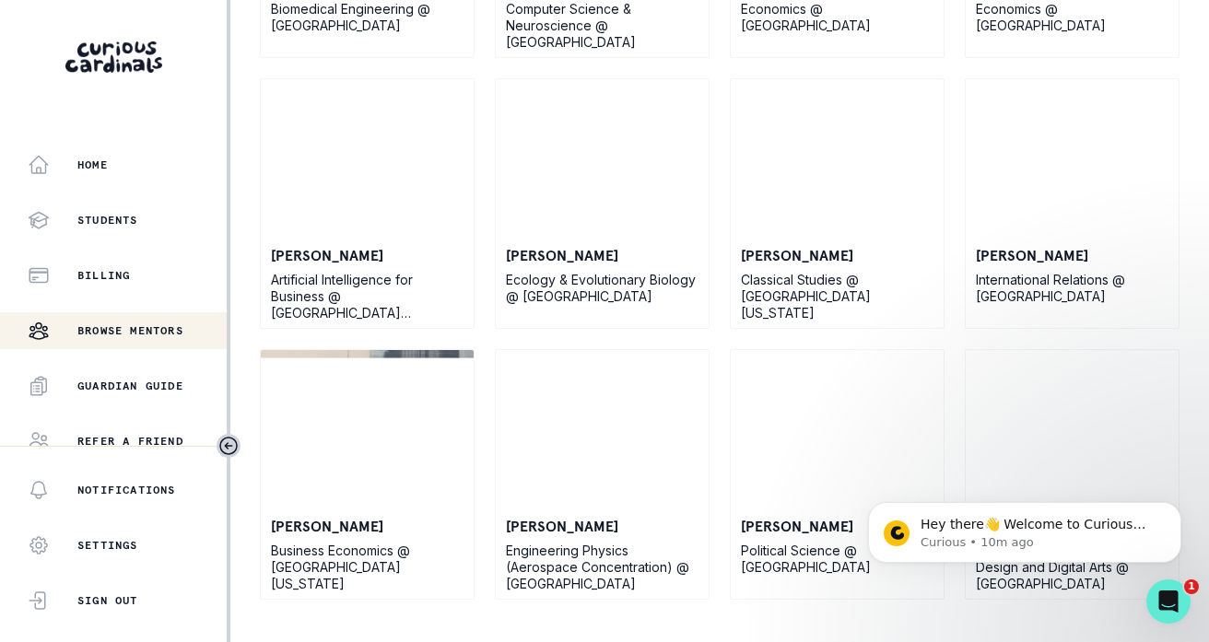
scroll to position [5562, 0]
